Goal: Obtain resource: Obtain resource

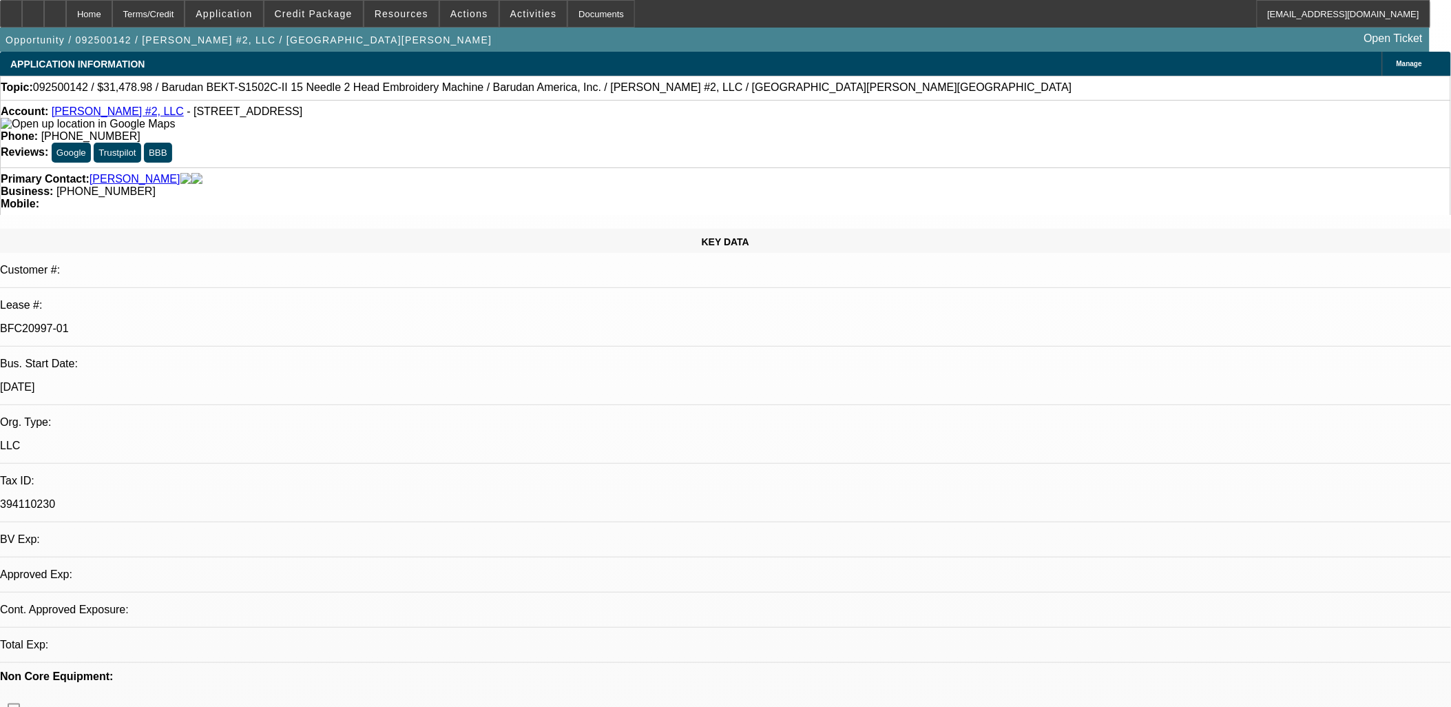
select select "0.1"
select select "1.5"
select select "0"
select select "2"
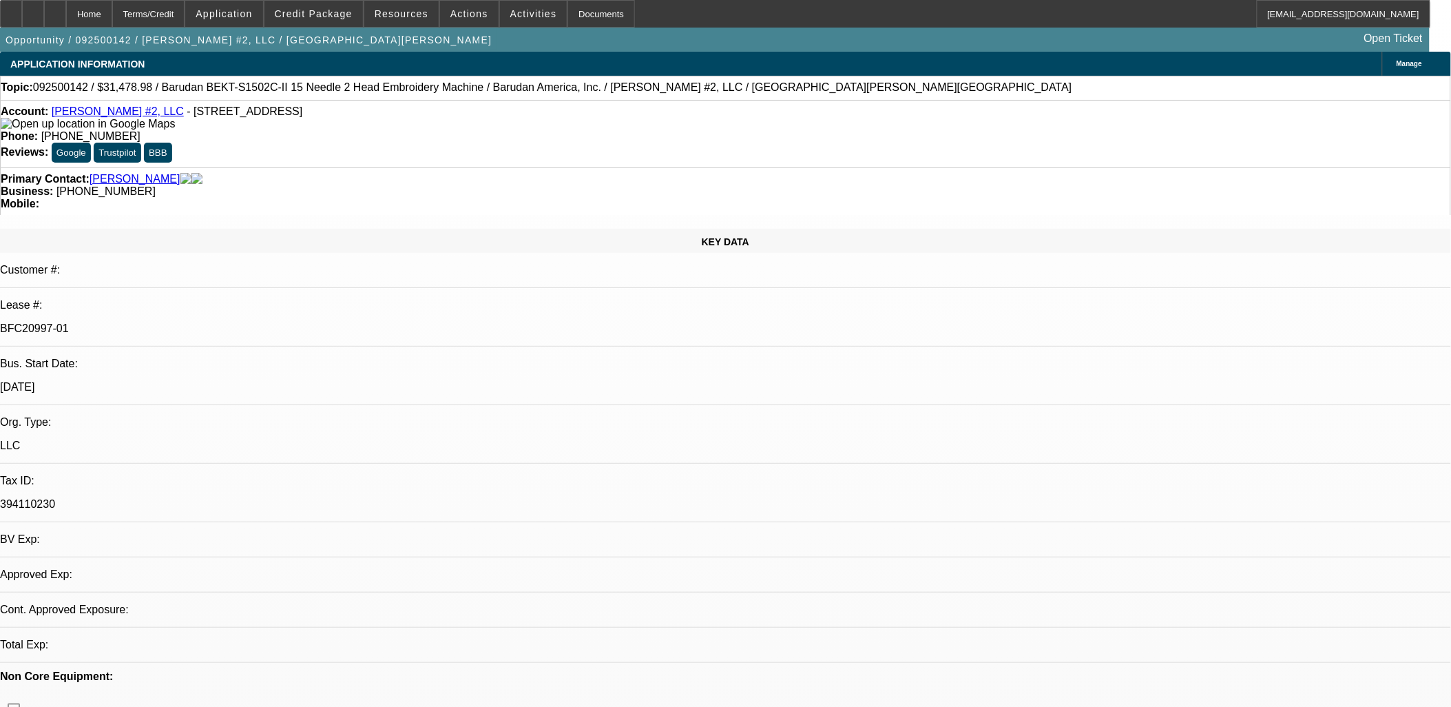
select select "0.1"
select select "1"
select select "2"
select select "1"
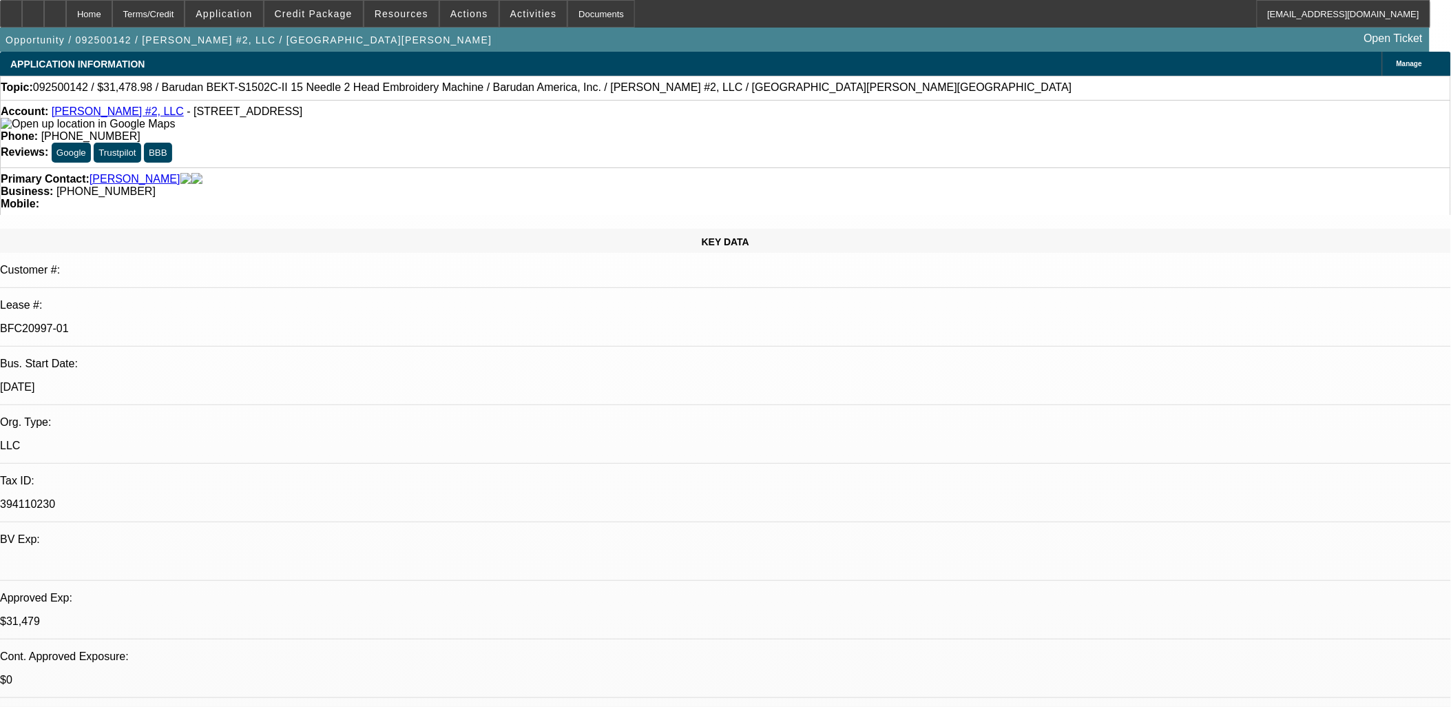
select select "2"
select select "4"
click at [288, 6] on span at bounding box center [314, 13] width 99 height 33
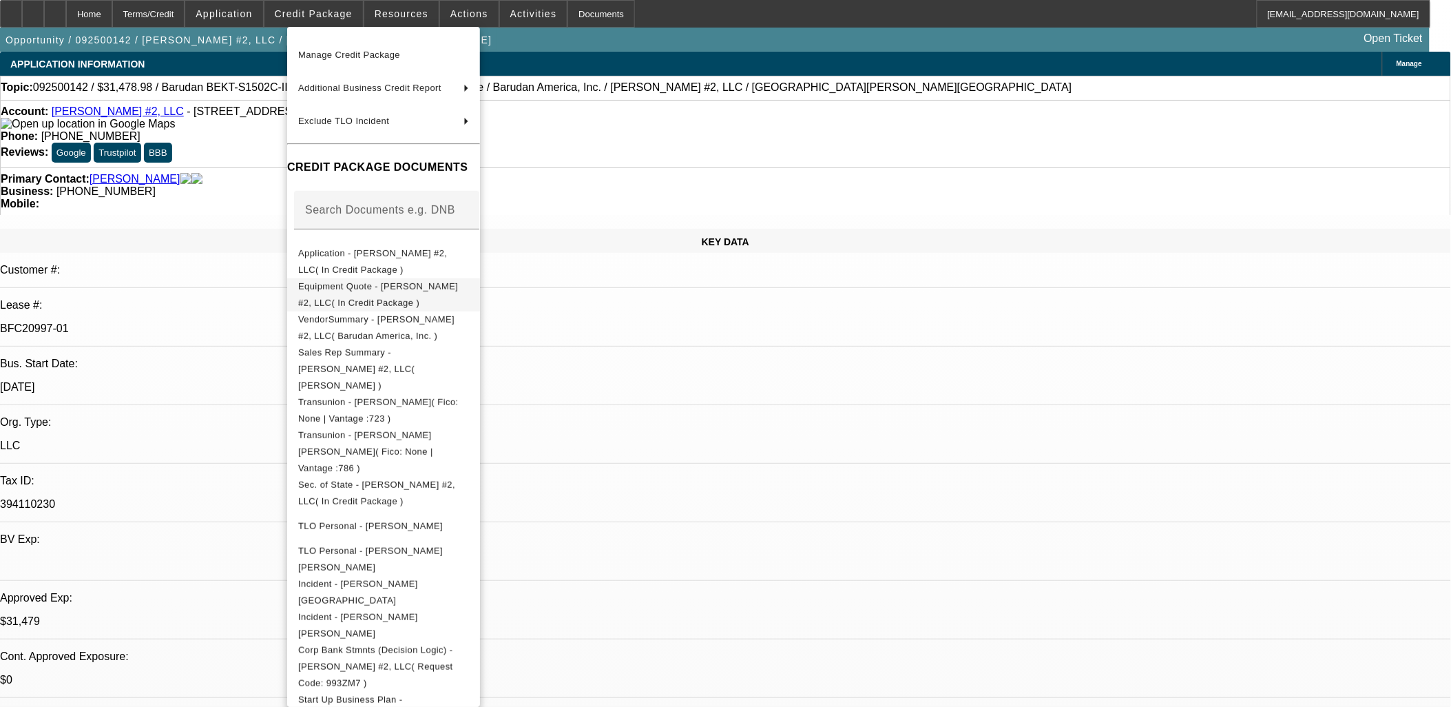
scroll to position [94, 0]
click at [438, 693] on span "Start Up Business Plan - [PERSON_NAME] #2, LLC( In Credit Package )" at bounding box center [376, 714] width 156 height 43
